Goal: Task Accomplishment & Management: Manage account settings

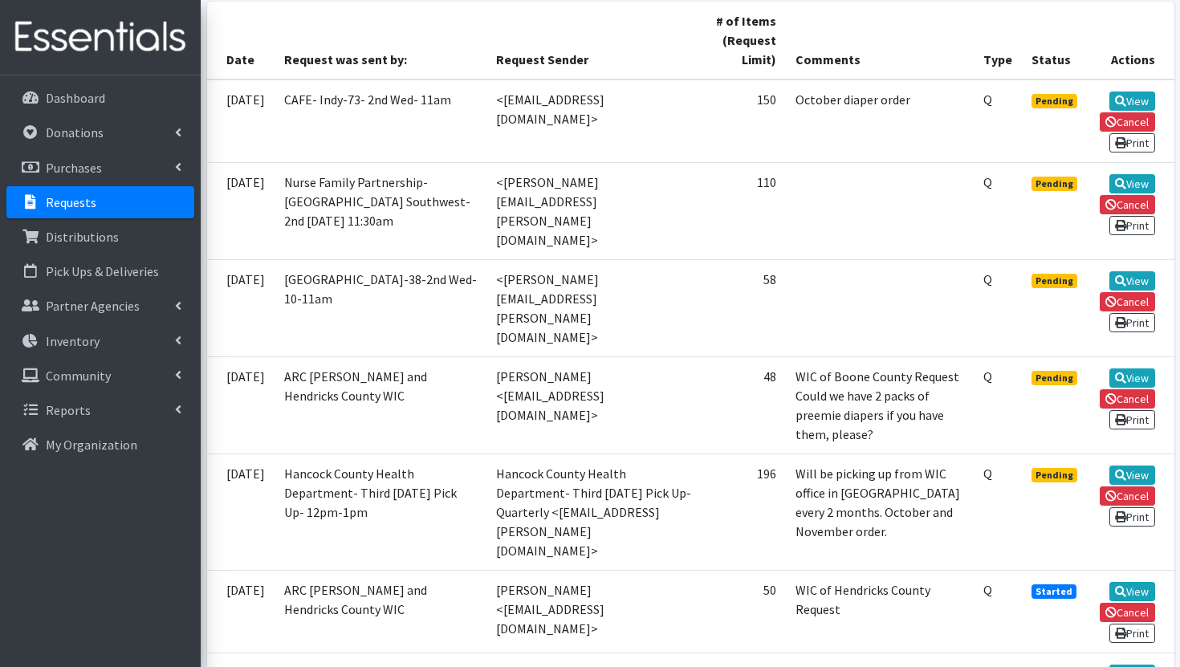
scroll to position [239, 0]
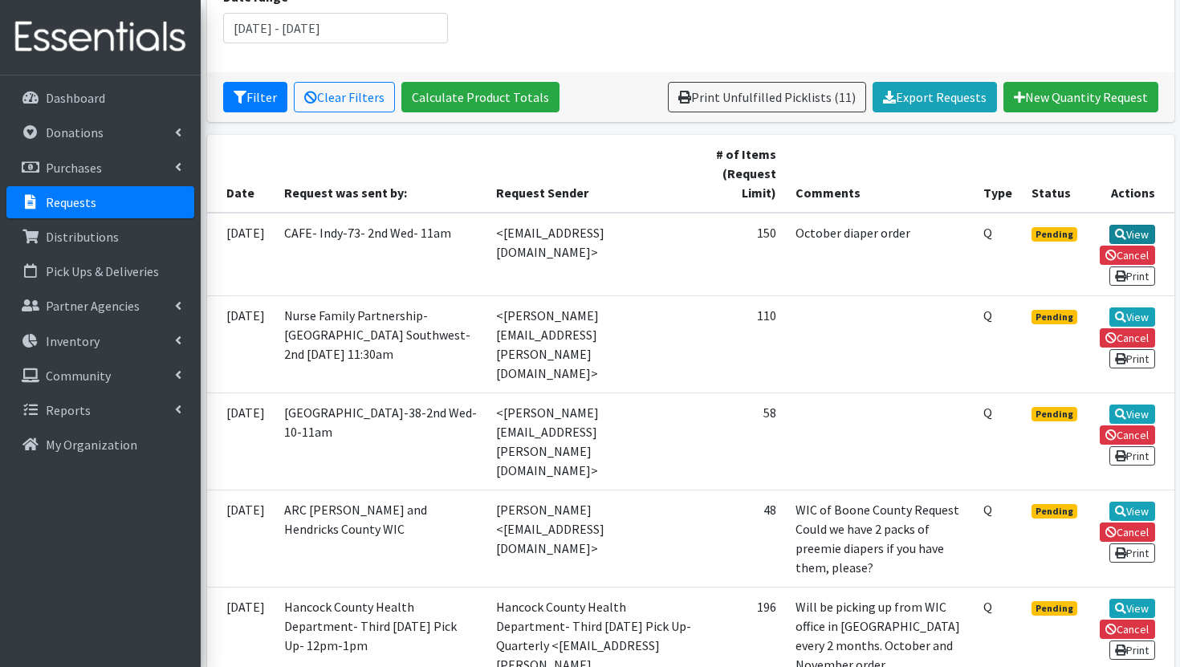
click at [1136, 233] on link "View" at bounding box center [1132, 234] width 46 height 19
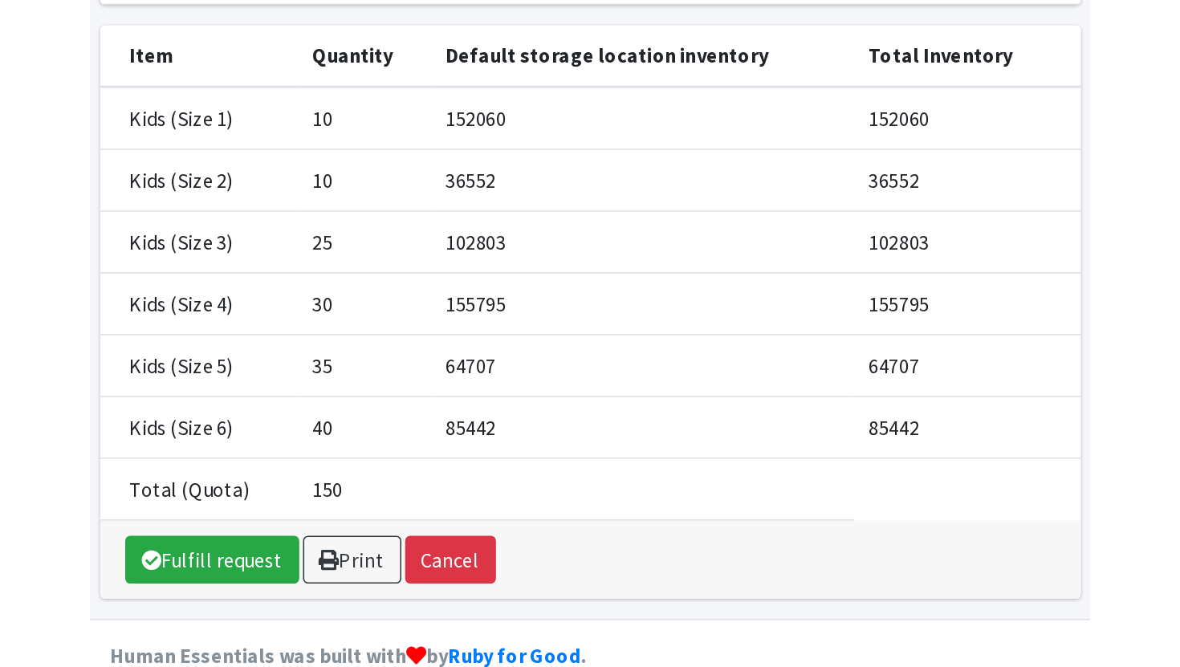
scroll to position [4, 0]
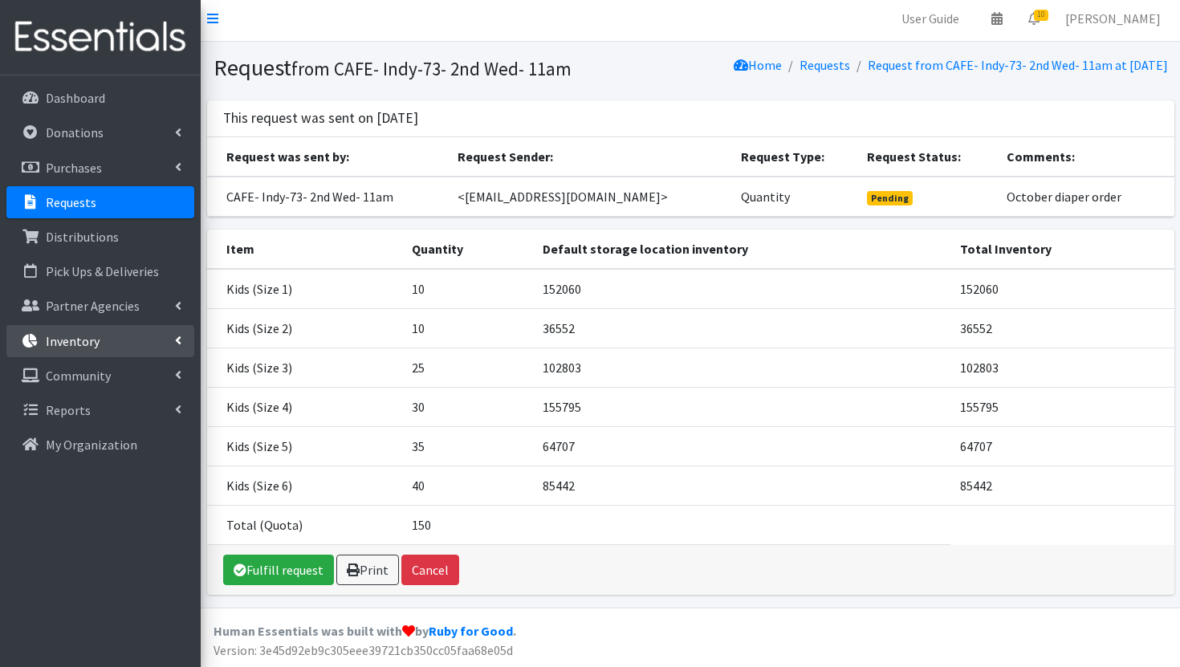
click at [80, 352] on link "Inventory" at bounding box center [100, 341] width 188 height 32
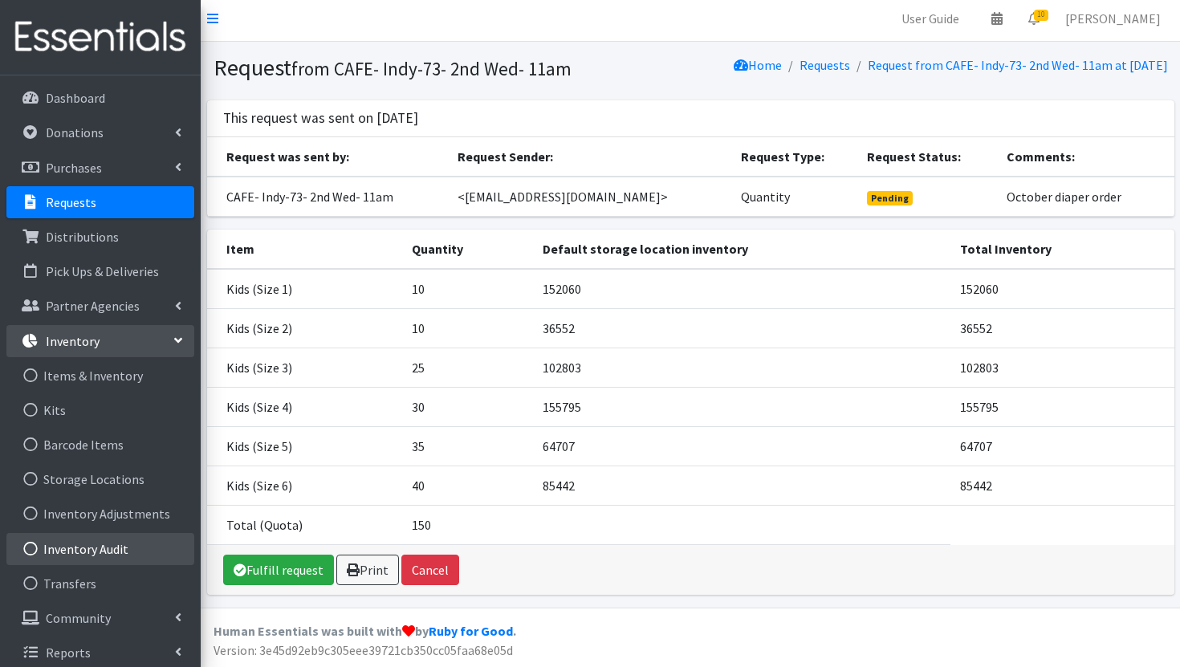
scroll to position [9, 0]
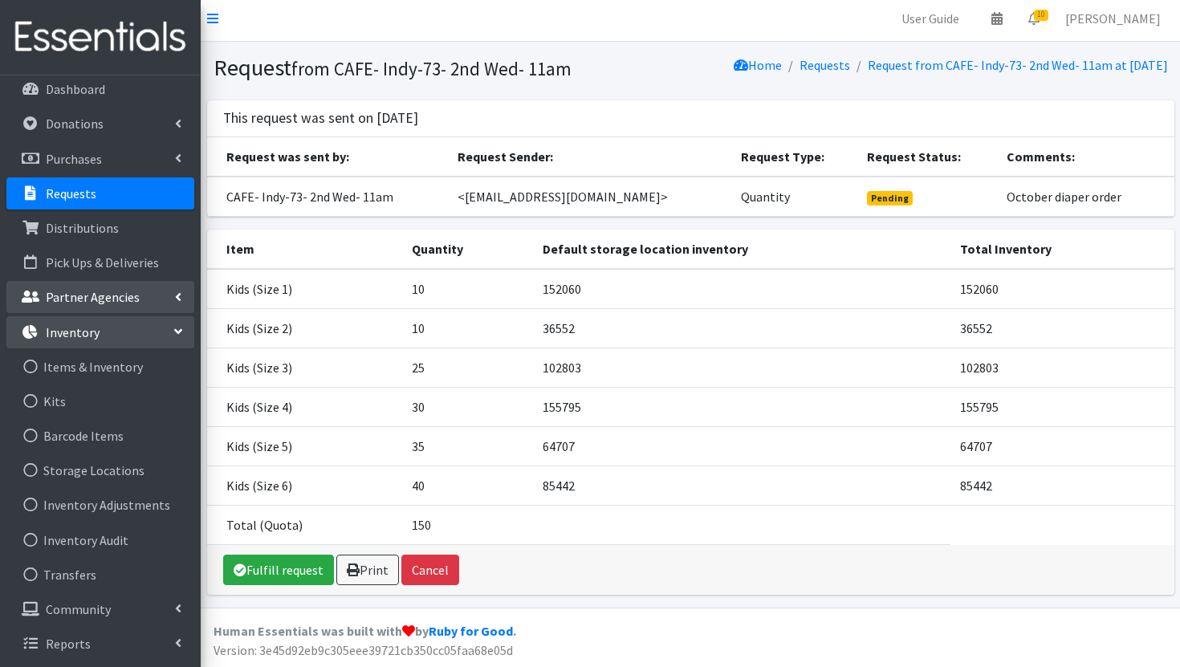
click at [82, 300] on p "Partner Agencies" at bounding box center [93, 297] width 94 height 16
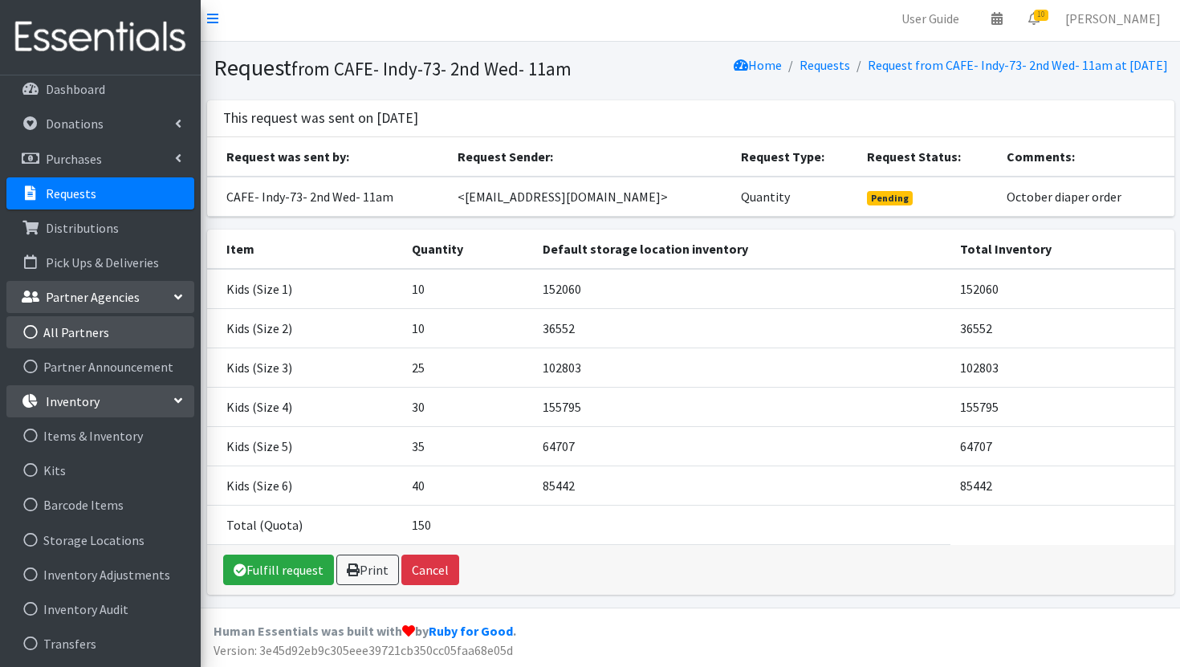
click at [90, 345] on link "All Partners" at bounding box center [100, 332] width 188 height 32
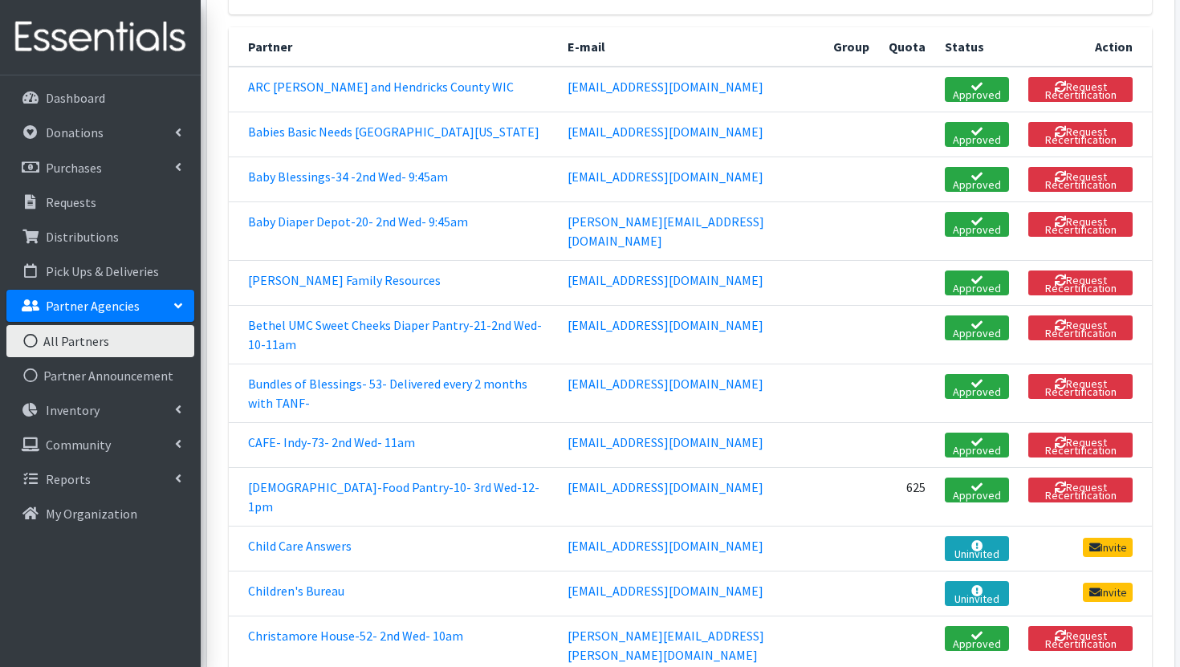
scroll to position [298, 0]
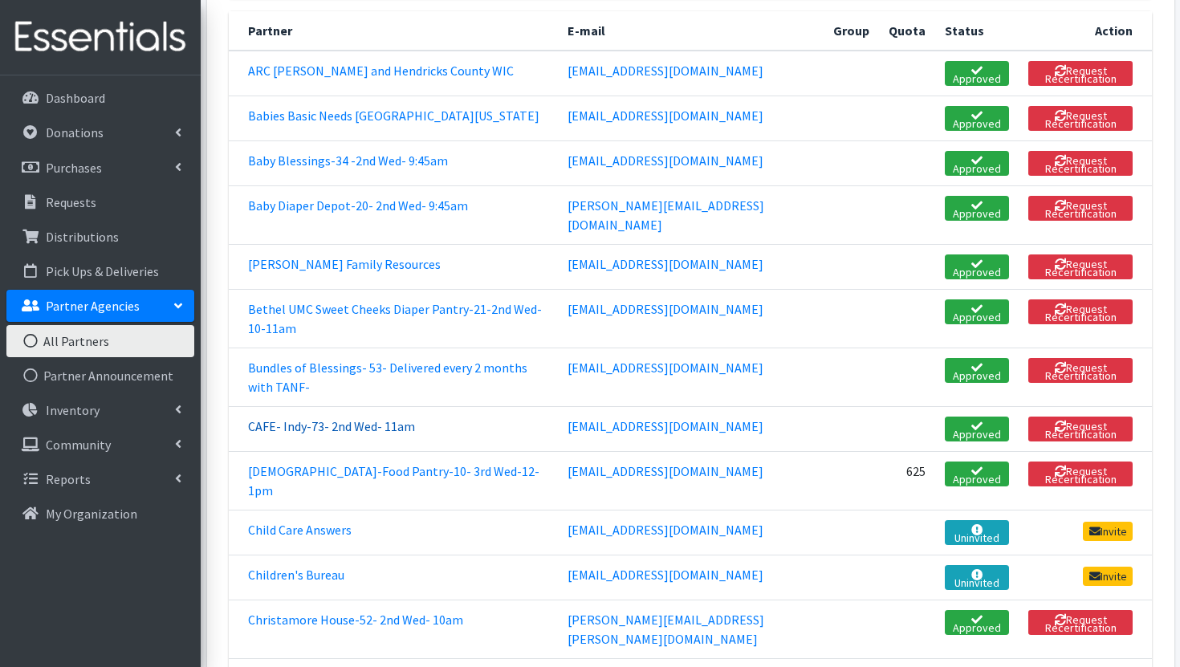
click at [386, 418] on link "CAFE- Indy-73- 2nd Wed- 11am" at bounding box center [331, 426] width 167 height 16
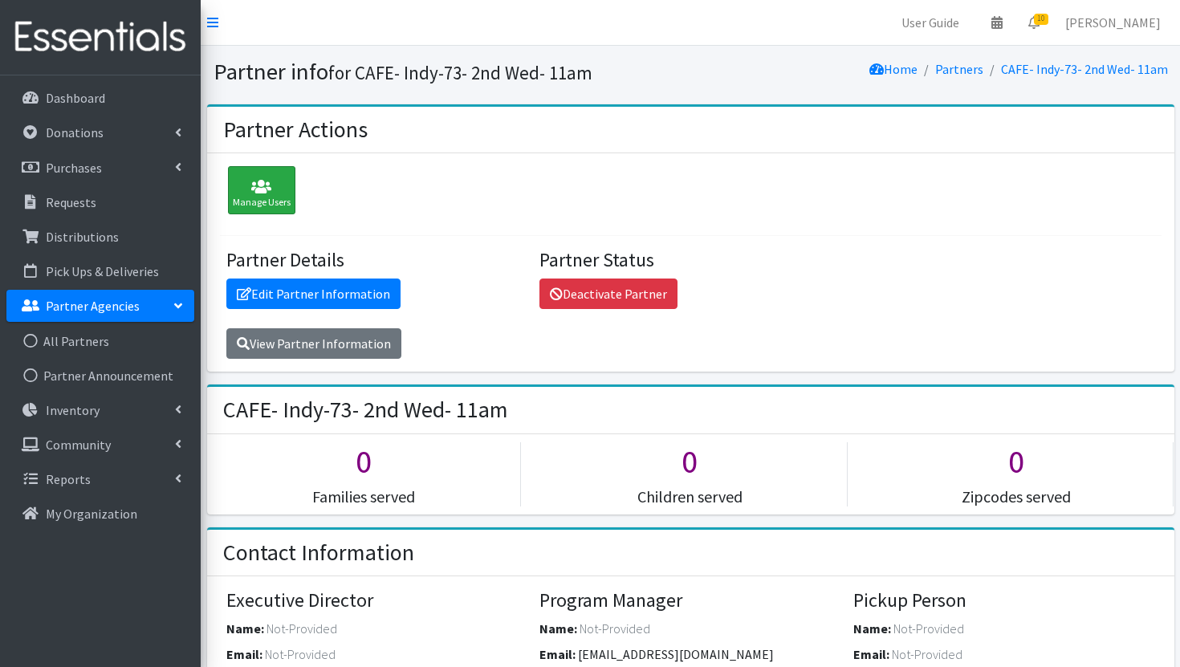
click at [266, 193] on icon at bounding box center [262, 187] width 58 height 16
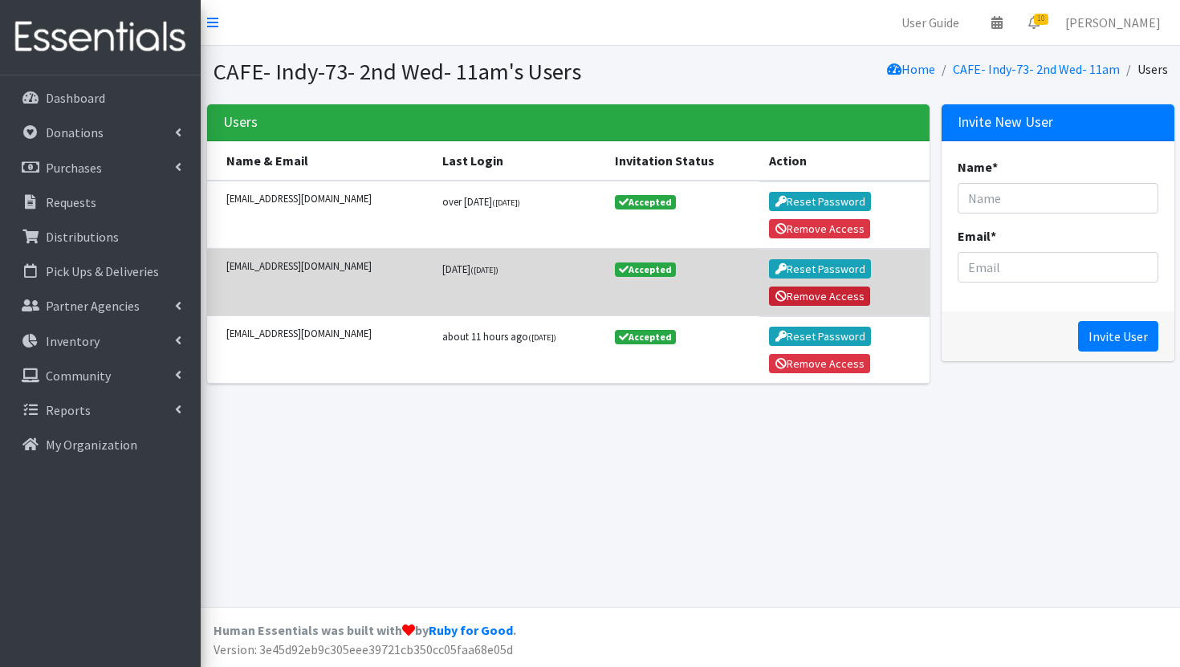
click at [813, 299] on button "Remove Access" at bounding box center [819, 295] width 101 height 19
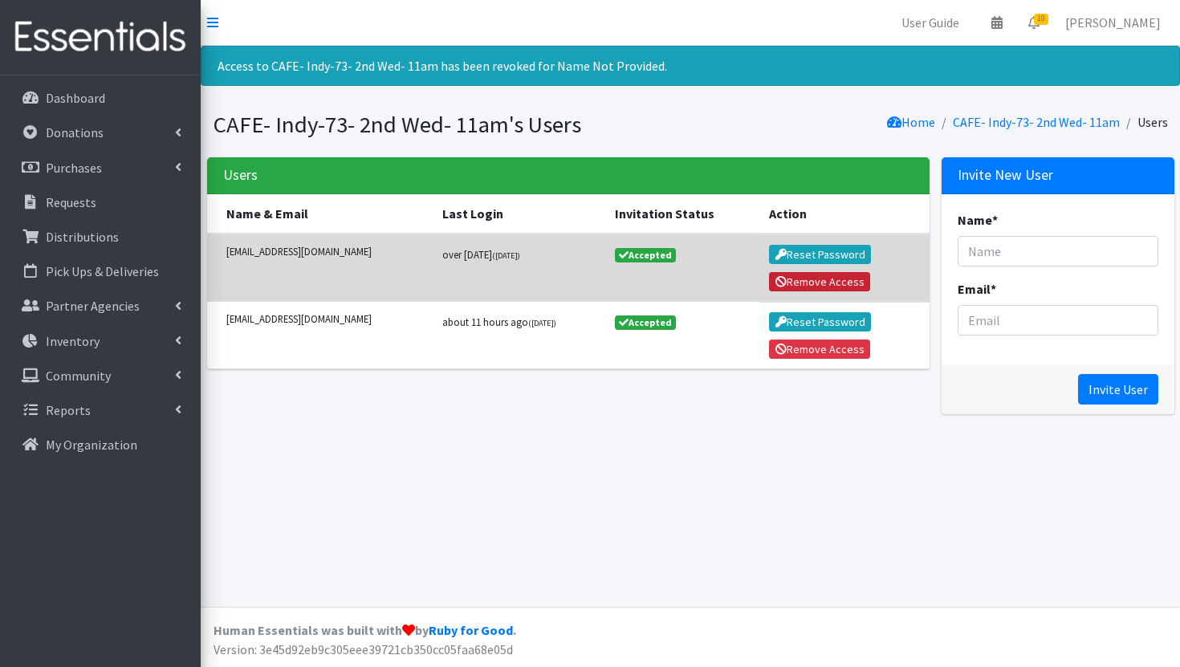
click at [808, 277] on button "Remove Access" at bounding box center [819, 281] width 101 height 19
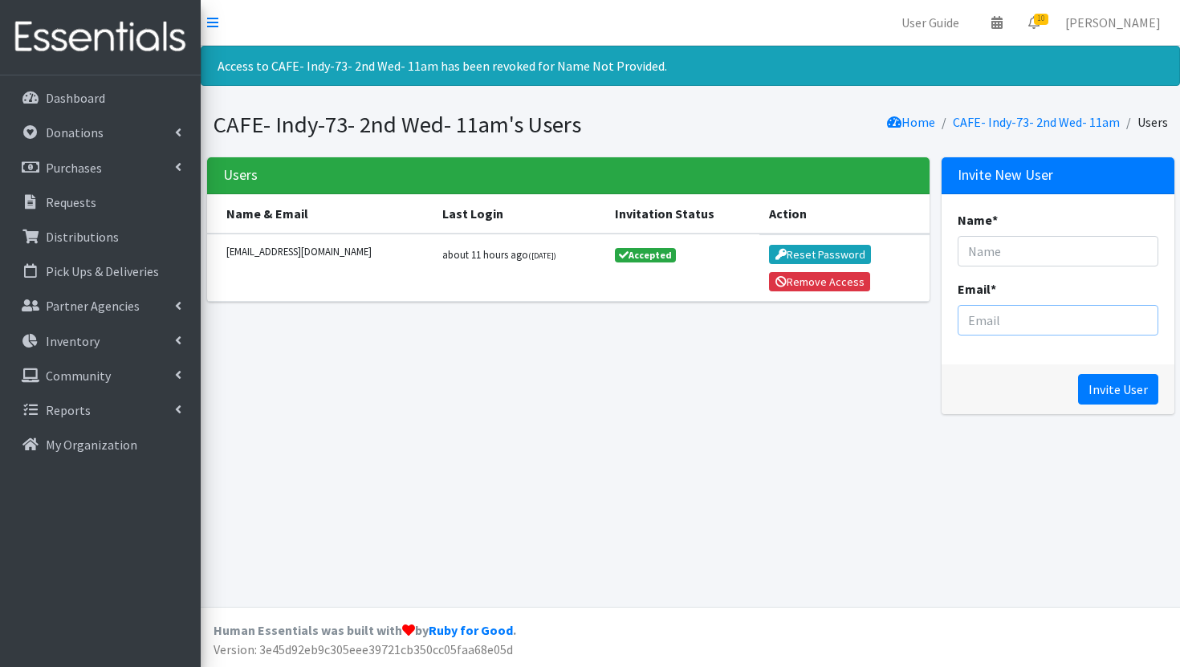
click at [1042, 321] on input "Email *" at bounding box center [1057, 320] width 201 height 30
paste input "fhodges@cafeindy.org"
type input "fhodges@cafeindy.org"
click at [1018, 254] on input "Name *" at bounding box center [1057, 251] width 201 height 30
paste input "Felicia Hodges"
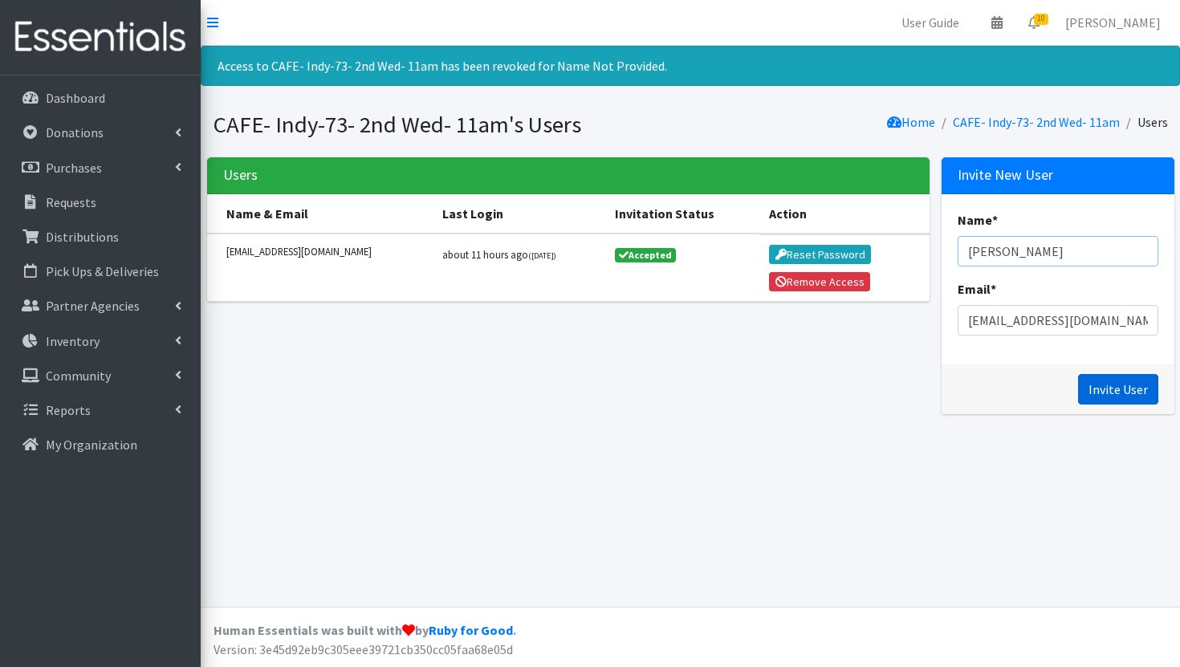
type input "Felicia Hodges"
click at [1120, 392] on input "Invite User" at bounding box center [1118, 389] width 80 height 30
